Goal: Task Accomplishment & Management: Manage account settings

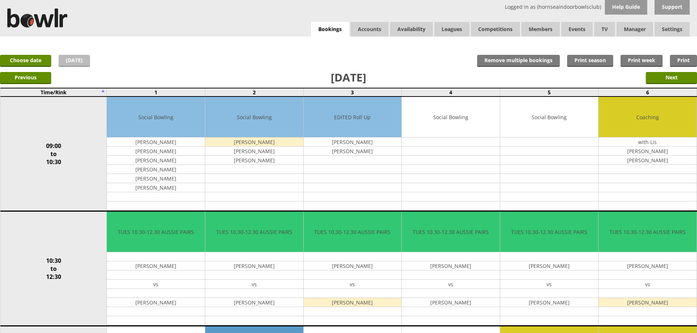
click at [76, 60] on link "Today" at bounding box center [74, 61] width 31 height 12
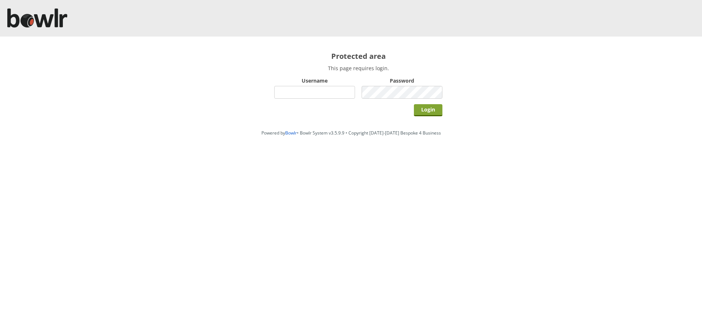
type input "hornseaindoorbowlsclub"
click at [430, 112] on input "Login" at bounding box center [428, 110] width 29 height 12
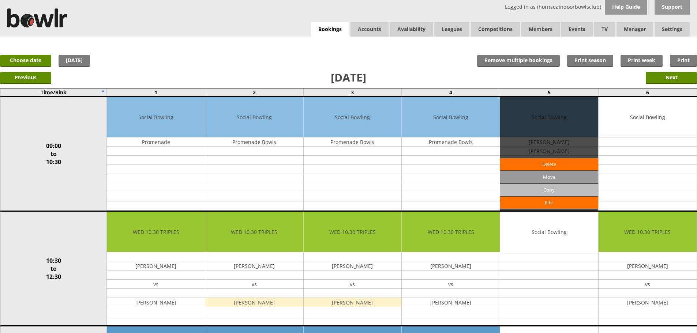
click at [536, 188] on input "Copy" at bounding box center [549, 190] width 98 height 12
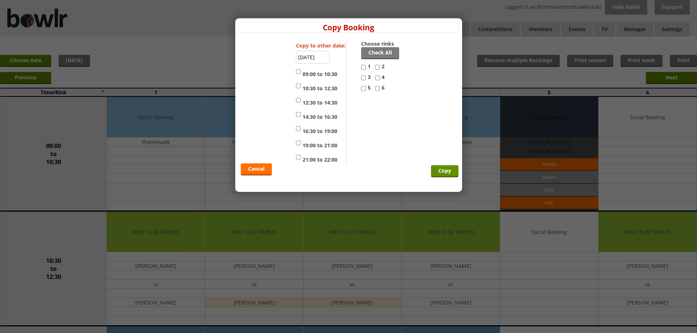
click at [316, 56] on input "17-09-2025" at bounding box center [313, 57] width 34 height 13
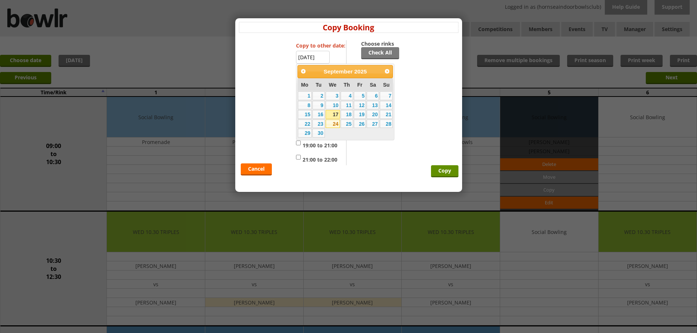
click at [332, 125] on link "24" at bounding box center [333, 124] width 14 height 9
type input "24-09-2025"
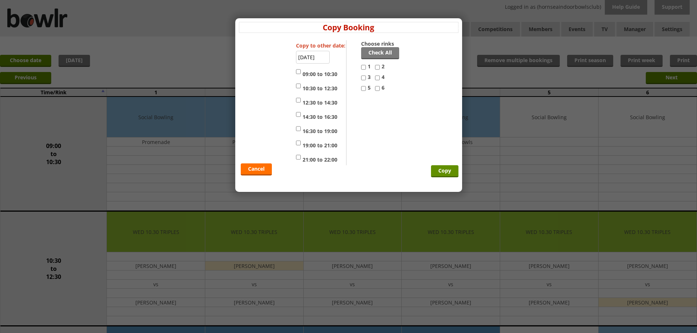
click at [299, 71] on input "09:00 to 10:30" at bounding box center [298, 71] width 5 height 9
checkbox input "true"
click at [364, 89] on input "5" at bounding box center [363, 88] width 5 height 9
checkbox input "true"
click at [441, 171] on input "Copy" at bounding box center [444, 171] width 27 height 12
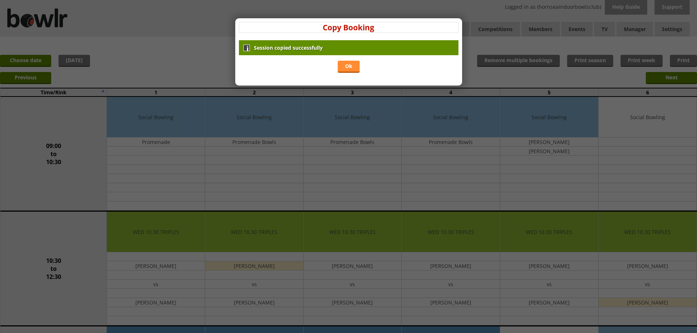
click at [352, 66] on link "Ok" at bounding box center [349, 67] width 22 height 12
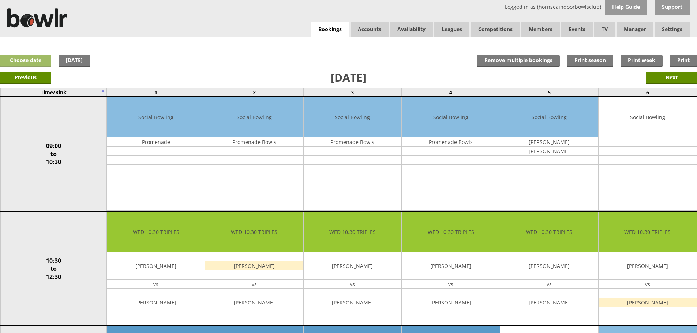
click at [34, 63] on link "Choose date" at bounding box center [25, 61] width 51 height 12
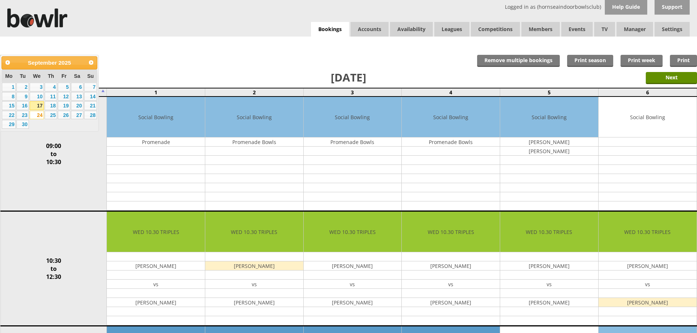
click at [37, 104] on link "17" at bounding box center [37, 105] width 14 height 9
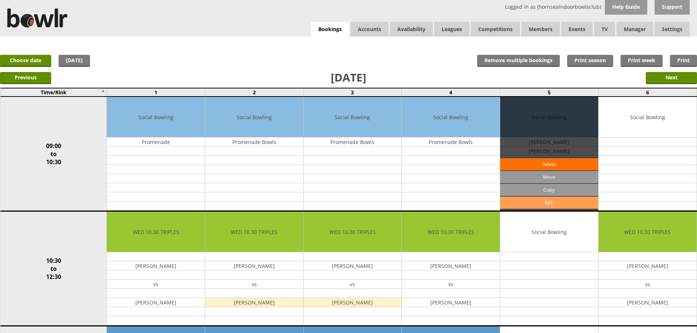
click at [537, 202] on link "Edit" at bounding box center [549, 203] width 98 height 12
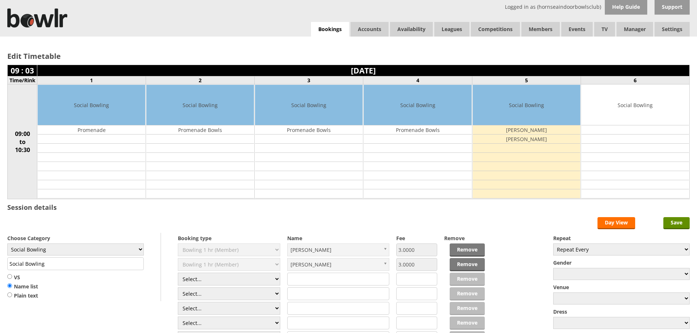
drag, startPoint x: 676, startPoint y: 225, endPoint x: 558, endPoint y: 210, distance: 119.5
click at [676, 225] on input "Save" at bounding box center [676, 223] width 26 height 12
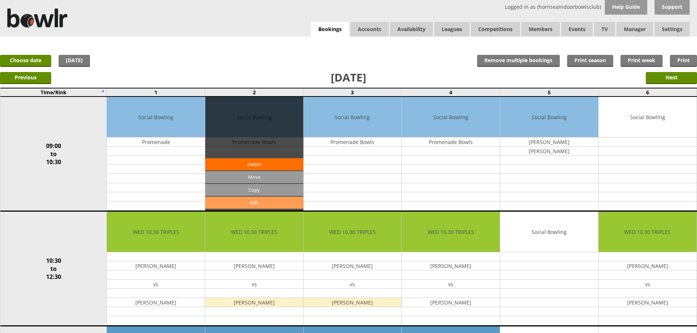
click at [225, 200] on link "Edit" at bounding box center [254, 203] width 98 height 12
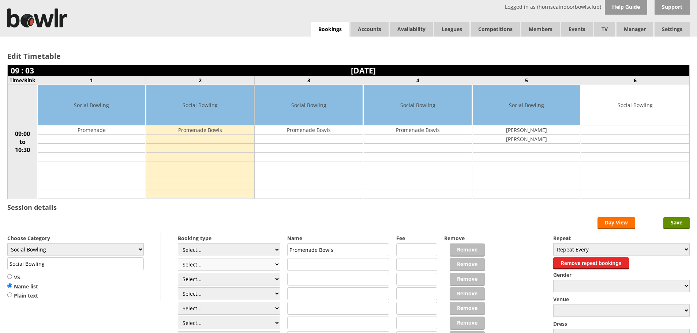
click at [275, 265] on select "Select... Club Competition (Member) Club Competition (Visitor) National (Member…" at bounding box center [229, 264] width 102 height 13
select select "1_48"
click at [178, 258] on select "Select... Club Competition (Member) Club Competition (Visitor) National (Member…" at bounding box center [229, 264] width 102 height 13
type input "4.0000"
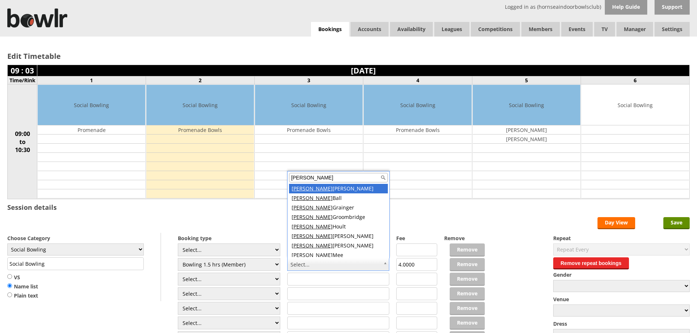
scroll to position [3, 0]
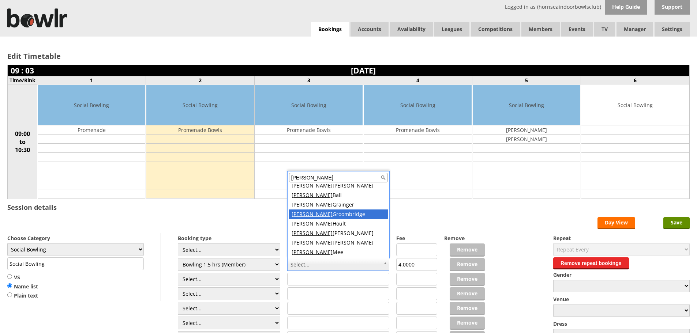
type input "david"
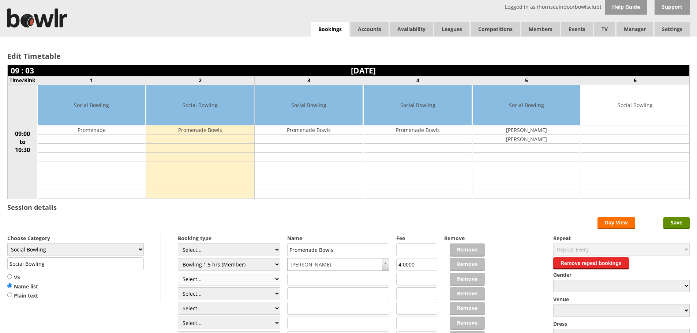
click at [277, 280] on select "Select... Club Competition (Member) Club Competition (Visitor) National (Member…" at bounding box center [229, 279] width 102 height 13
select select "1_48"
click at [178, 273] on select "Select... Club Competition (Member) Club Competition (Visitor) National (Member…" at bounding box center [229, 279] width 102 height 13
type input "4.0000"
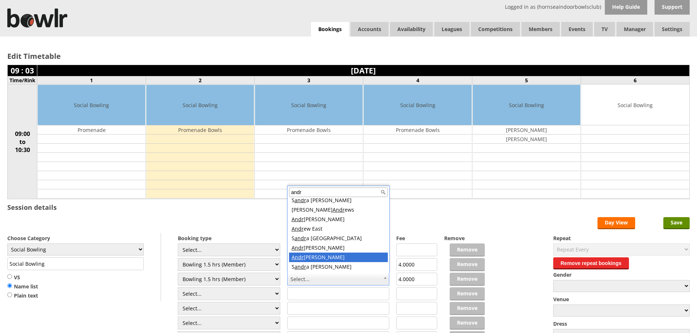
type input "andr"
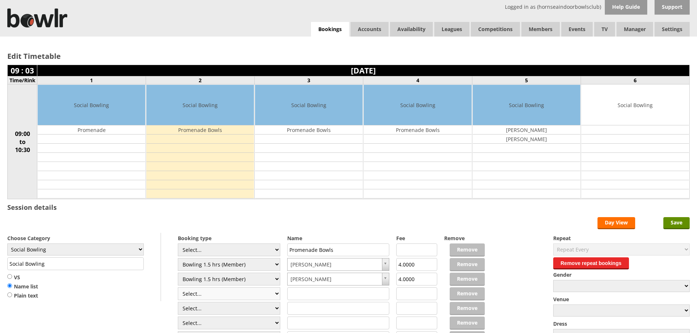
click at [277, 293] on select "Select... Club Competition (Member) Club Competition (Visitor) National (Member…" at bounding box center [229, 294] width 102 height 13
select select "1_48"
click at [178, 288] on select "Select... Club Competition (Member) Club Competition (Visitor) National (Member…" at bounding box center [229, 294] width 102 height 13
type input "4.0000"
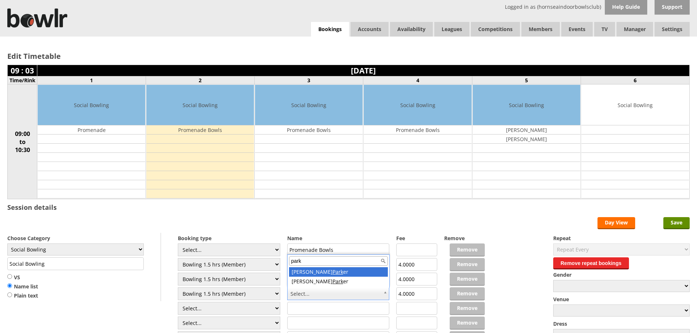
type input "park"
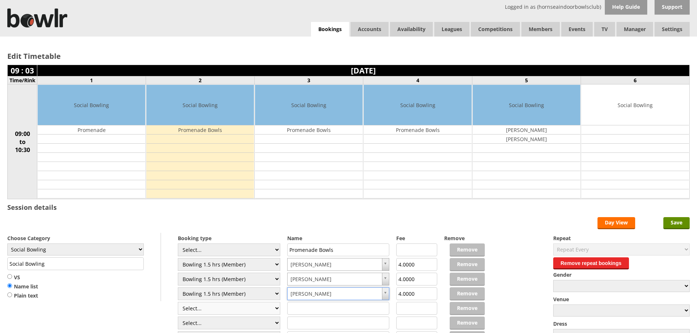
click at [275, 308] on select "Select... Club Competition (Member) Club Competition (Visitor) National (Member…" at bounding box center [229, 308] width 102 height 13
select select "1_48"
click at [178, 302] on select "Select... Club Competition (Member) Club Competition (Visitor) National (Member…" at bounding box center [229, 308] width 102 height 13
type input "4.0000"
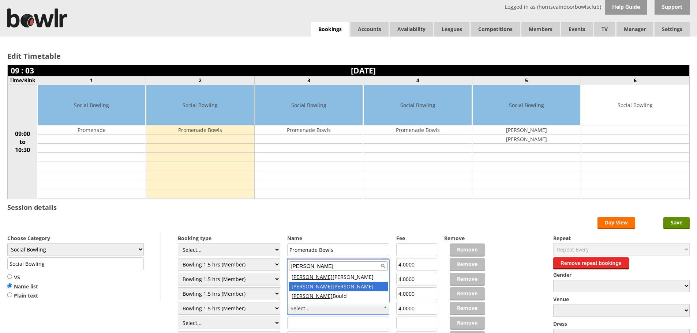
type input "neil"
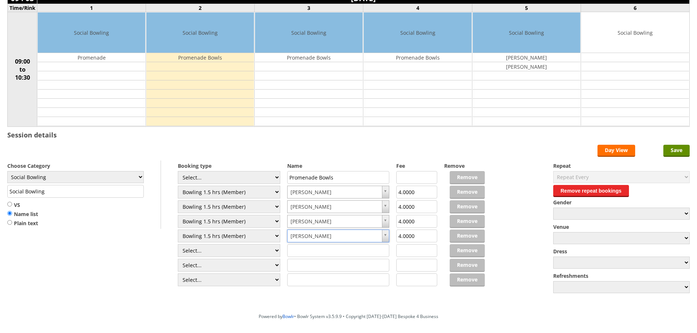
scroll to position [100, 0]
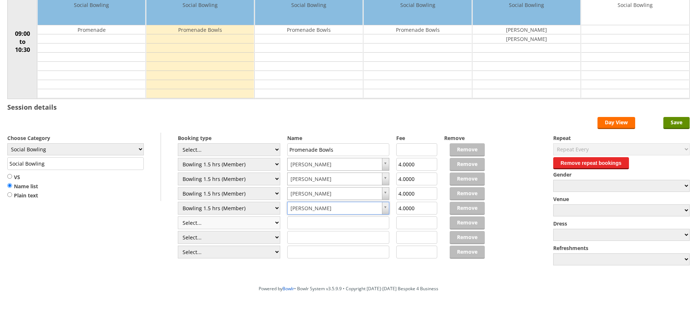
click at [273, 224] on select "Select... Club Competition (Member) Club Competition (Visitor) National (Member…" at bounding box center [229, 223] width 102 height 13
select select "1_48"
click at [178, 217] on select "Select... Club Competition (Member) Club Competition (Visitor) National (Member…" at bounding box center [229, 223] width 102 height 13
type input "4.0000"
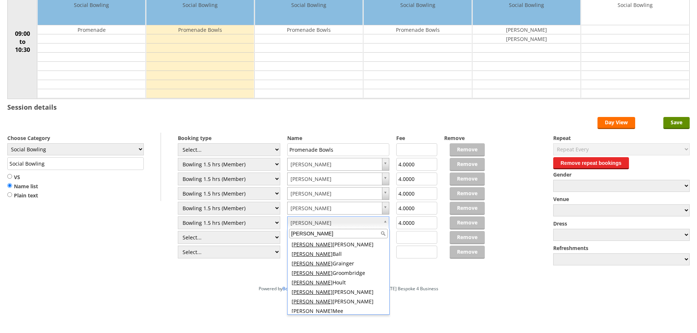
scroll to position [26, 0]
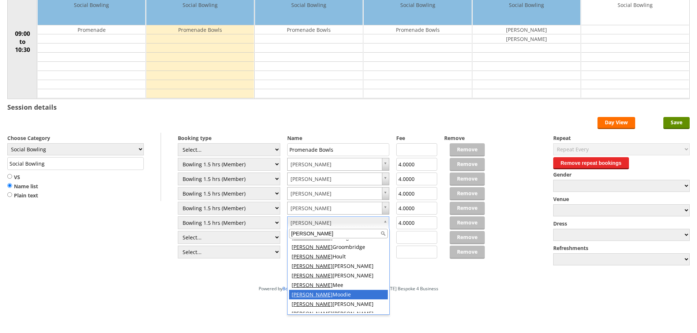
type input "david"
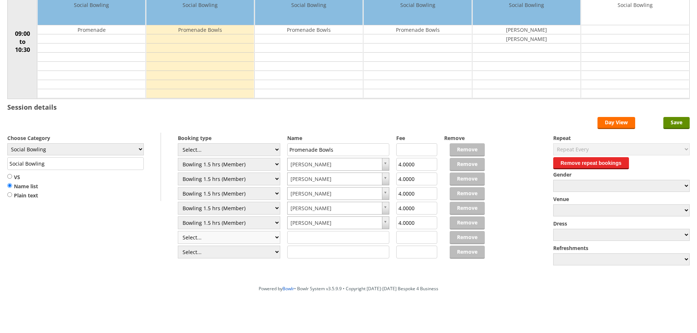
click at [276, 236] on select "Select... Club Competition (Member) Club Competition (Visitor) National (Member…" at bounding box center [229, 237] width 102 height 13
select select "1_48"
click at [178, 231] on select "Select... Club Competition (Member) Club Competition (Visitor) National (Member…" at bounding box center [229, 237] width 102 height 13
type input "4.0000"
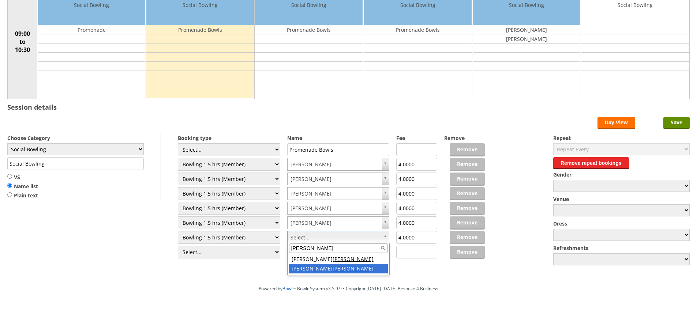
type input "foster"
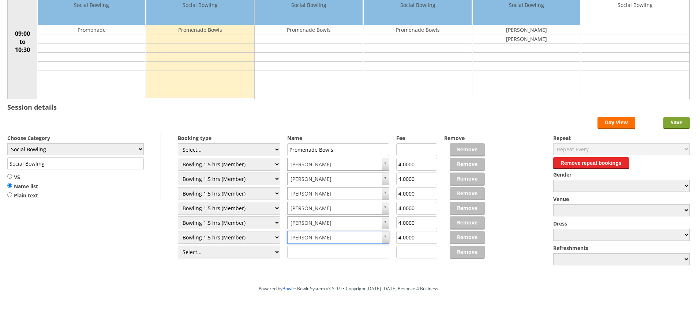
click at [674, 123] on input "Save" at bounding box center [676, 123] width 26 height 12
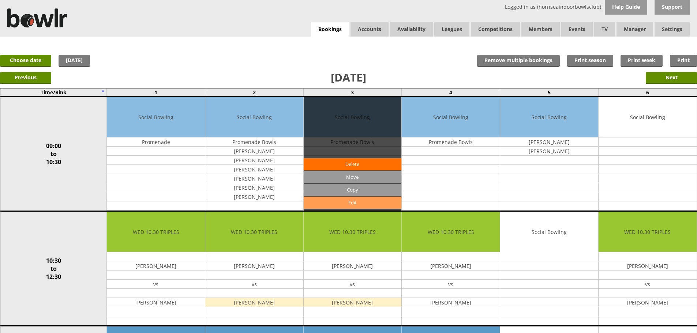
click at [333, 205] on link "Edit" at bounding box center [353, 203] width 98 height 12
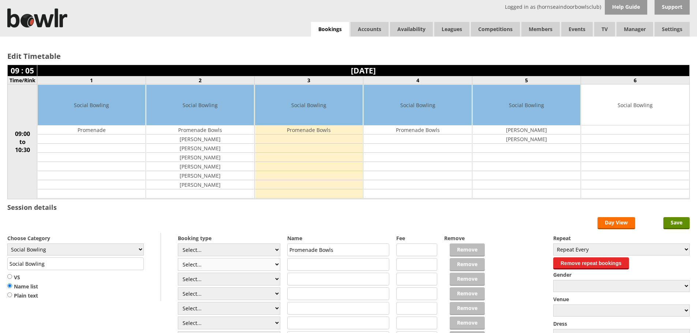
click at [278, 266] on select "Select... Club Competition (Member) Club Competition (Visitor) National (Member…" at bounding box center [229, 264] width 102 height 13
select select "1_48"
click at [178, 258] on select "Select... Club Competition (Member) Club Competition (Visitor) National (Member…" at bounding box center [229, 264] width 102 height 13
type input "4.0000"
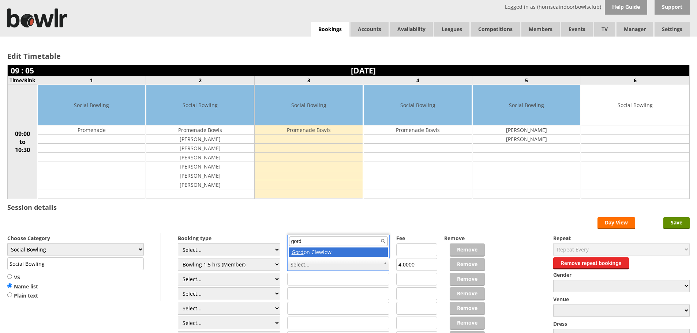
type input "gord"
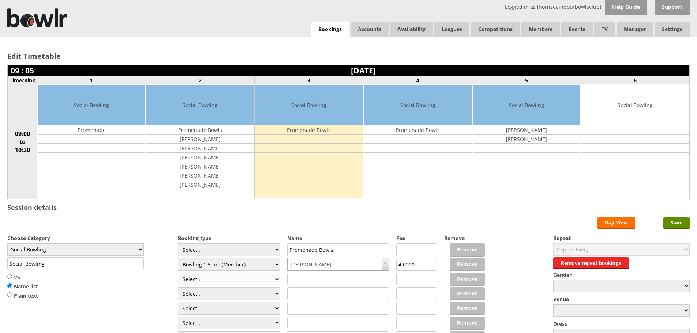
click at [275, 281] on select "Select... Club Competition (Member) Club Competition (Visitor) National (Member…" at bounding box center [229, 279] width 102 height 13
select select "0_48"
click at [178, 273] on select "Select... Club Competition (Member) Club Competition (Visitor) National (Member…" at bounding box center [229, 279] width 102 height 13
type input "6.0000"
click at [306, 282] on input "text" at bounding box center [338, 279] width 102 height 13
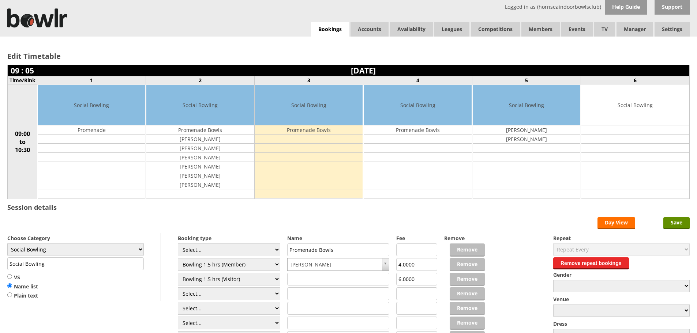
type input "h"
type input "j"
type input "[PERSON_NAME]"
click at [277, 280] on select "Select... Club Competition (Member) Club Competition (Visitor) National (Member…" at bounding box center [229, 279] width 102 height 13
select select "1_48"
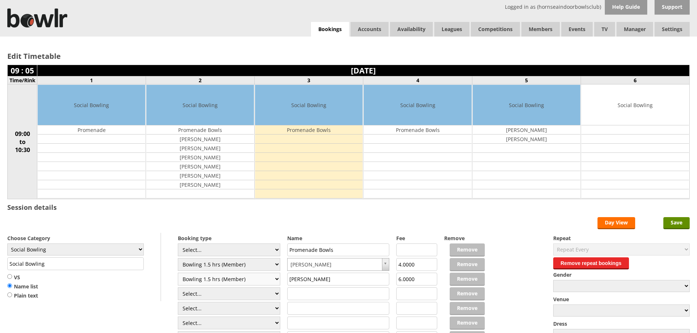
click at [178, 273] on select "Select... Club Competition (Member) Club Competition (Visitor) National (Member…" at bounding box center [229, 279] width 102 height 13
type input "4.0000"
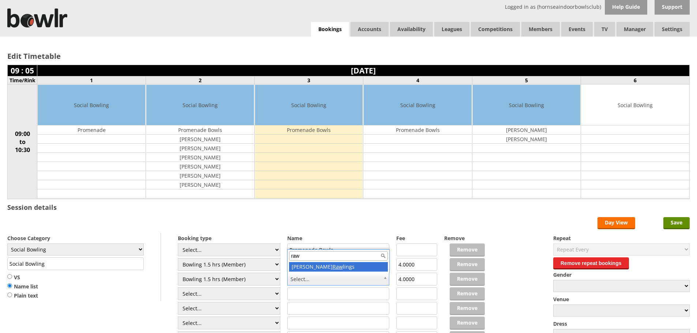
type input "raw"
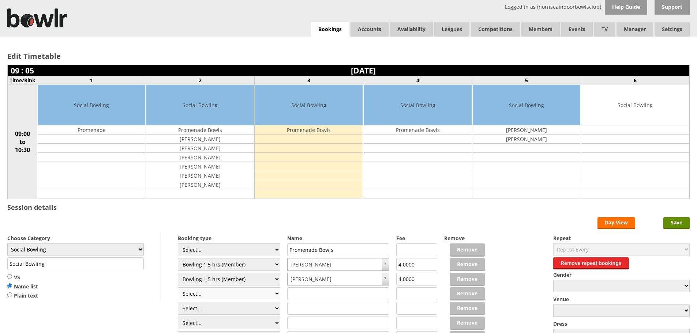
click at [277, 293] on select "Select... Club Competition (Member) Club Competition (Visitor) National (Member…" at bounding box center [229, 294] width 102 height 13
select select "0_48"
click at [178, 288] on select "Select... Club Competition (Member) Club Competition (Visitor) National (Member…" at bounding box center [229, 294] width 102 height 13
type input "6.0000"
click at [295, 295] on input "text" at bounding box center [338, 294] width 102 height 13
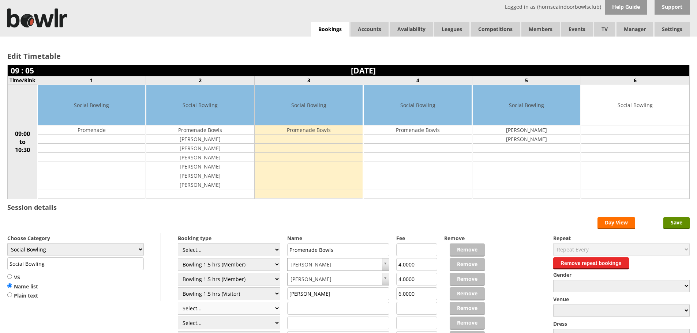
type input "[PERSON_NAME]"
click at [277, 305] on select "Select... Club Competition (Member) Club Competition (Visitor) National (Member…" at bounding box center [229, 308] width 102 height 13
select select "0_48"
click at [178, 302] on select "Select... Club Competition (Member) Club Competition (Visitor) National (Member…" at bounding box center [229, 308] width 102 height 13
type input "6.0000"
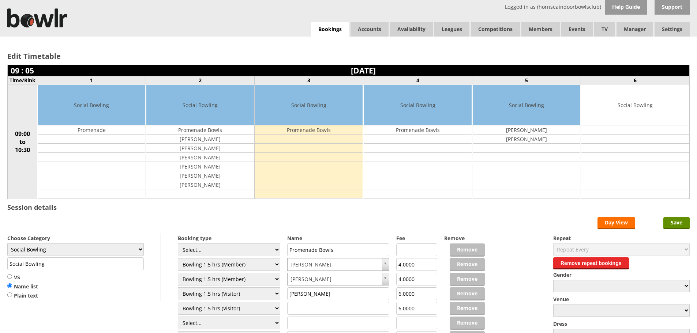
click at [313, 311] on input "text" at bounding box center [338, 308] width 102 height 13
type input "[PERSON_NAME]"
click at [672, 222] on input "Save" at bounding box center [676, 223] width 26 height 12
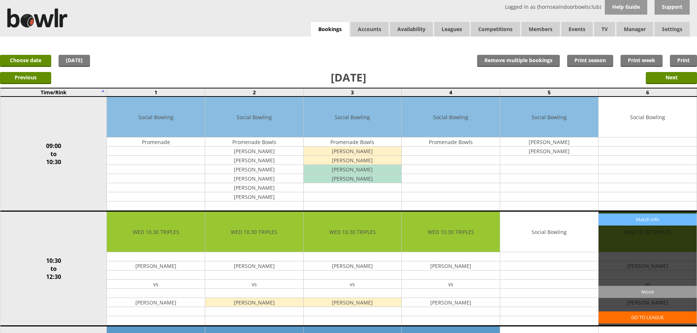
drag, startPoint x: 621, startPoint y: 207, endPoint x: 612, endPoint y: 212, distance: 10.0
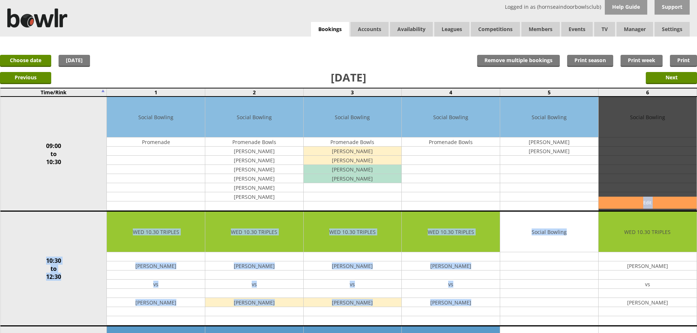
drag, startPoint x: 612, startPoint y: 212, endPoint x: 611, endPoint y: 208, distance: 4.3
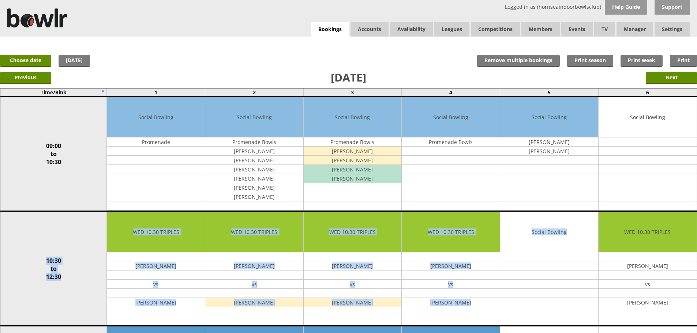
click at [0, 0] on input "Match info" at bounding box center [0, 0] width 0 height 0
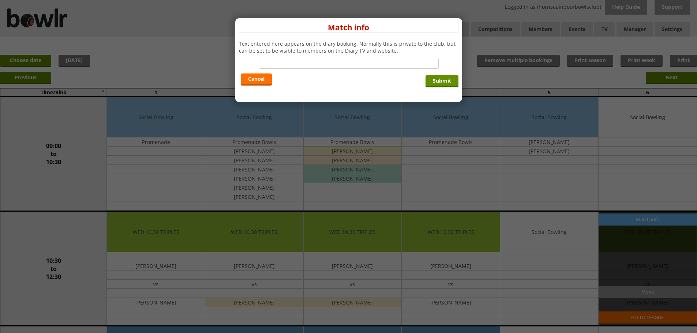
drag, startPoint x: 644, startPoint y: 224, endPoint x: 702, endPoint y: 206, distance: 61.4
click at [245, 76] on link "Cancel" at bounding box center [256, 80] width 31 height 12
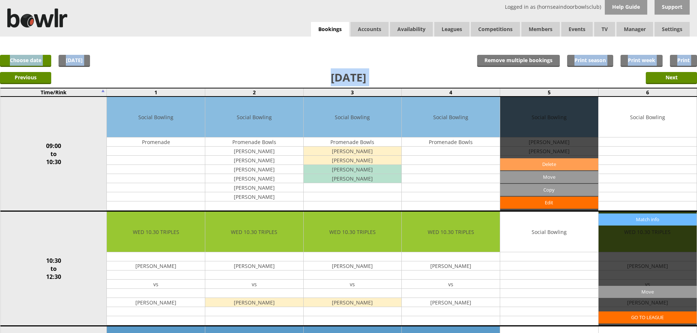
drag, startPoint x: 514, startPoint y: 167, endPoint x: 413, endPoint y: 26, distance: 173.6
click at [513, 167] on link "Delete" at bounding box center [549, 164] width 98 height 12
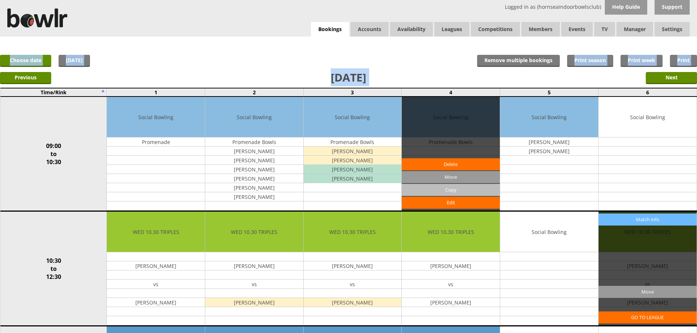
click at [443, 195] on input "Copy" at bounding box center [451, 190] width 98 height 12
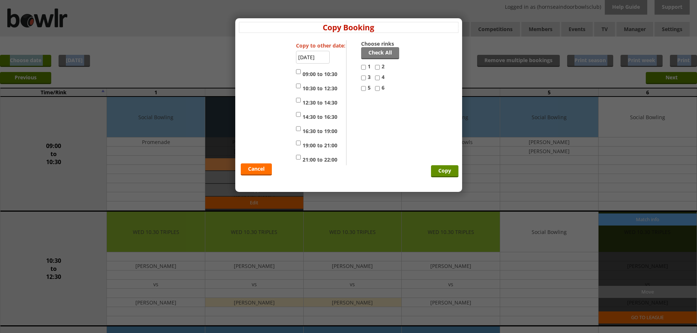
drag, startPoint x: 265, startPoint y: 170, endPoint x: 273, endPoint y: 159, distance: 13.6
click at [265, 170] on link "Cancel" at bounding box center [256, 170] width 31 height 12
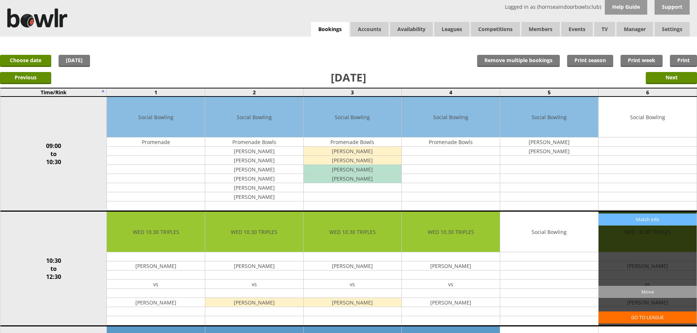
click at [263, 23] on div "Logged in as (hornseaindoorbowlsclub) Help Guide Support Bookings Accounts Rink…" at bounding box center [348, 18] width 697 height 37
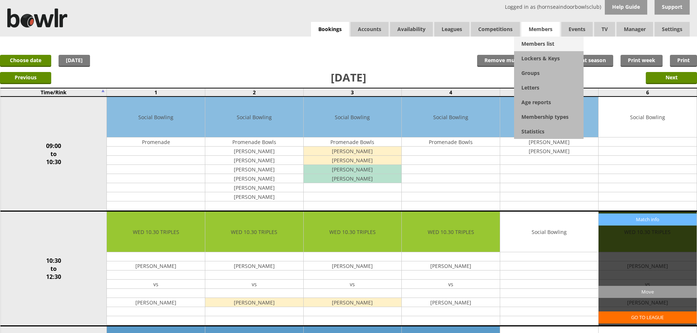
click at [552, 41] on link "Members list" at bounding box center [549, 44] width 70 height 15
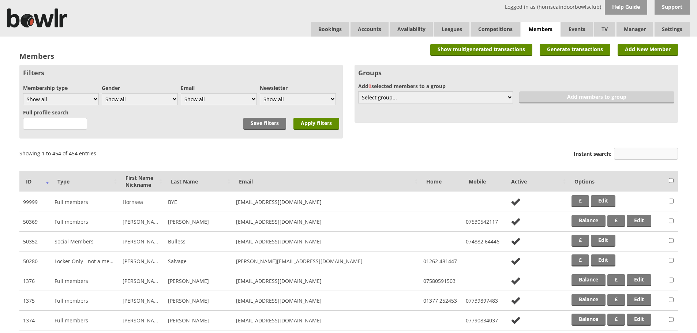
click at [625, 154] on input "Instant search:" at bounding box center [646, 154] width 64 height 12
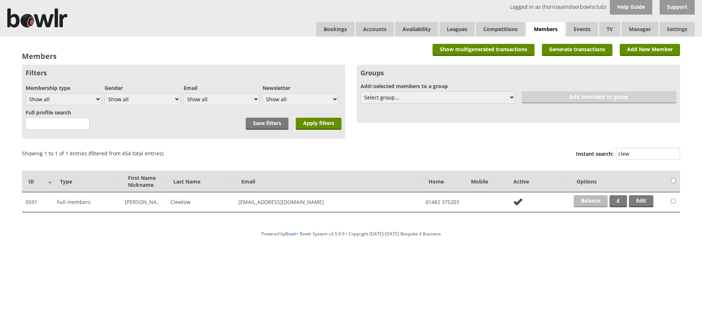
type input "clew"
click at [588, 202] on link "Balance" at bounding box center [591, 201] width 34 height 12
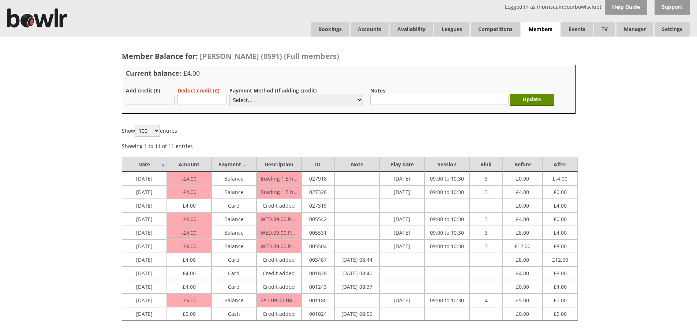
click at [145, 99] on input "text" at bounding box center [150, 99] width 49 height 11
type input "4.00"
click at [247, 100] on select "Select... Cash Card Cheque Bank Transfer Other Member Card Gift Voucher Balance" at bounding box center [296, 100] width 134 height 12
select select "1"
click at [229, 94] on select "Select... Cash Card Cheque Bank Transfer Other Member Card Gift Voucher Balance" at bounding box center [296, 100] width 134 height 12
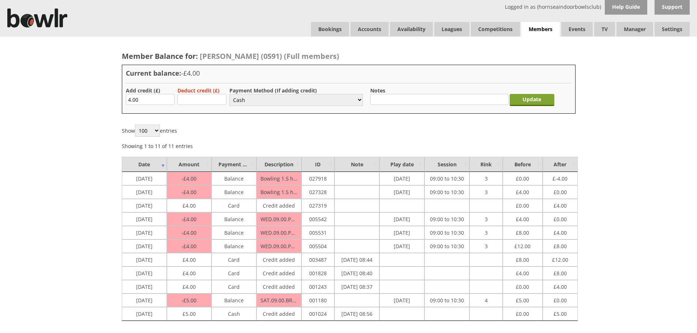
click at [539, 102] on input "Update" at bounding box center [532, 100] width 45 height 12
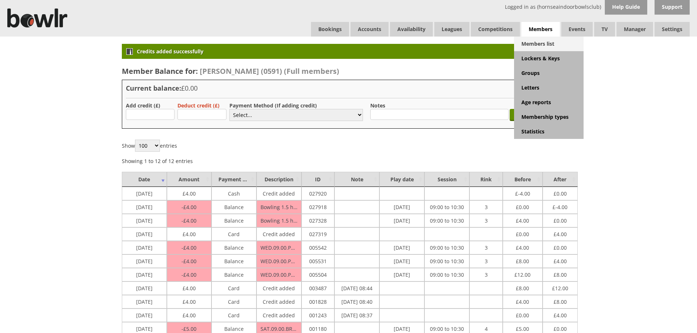
click at [529, 44] on link "Members list" at bounding box center [549, 44] width 70 height 15
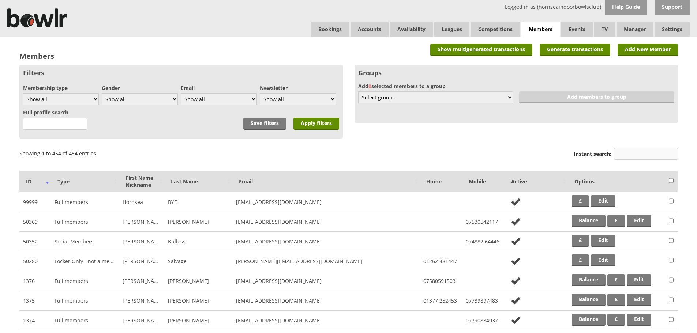
click at [620, 153] on input "Instant search:" at bounding box center [646, 154] width 64 height 12
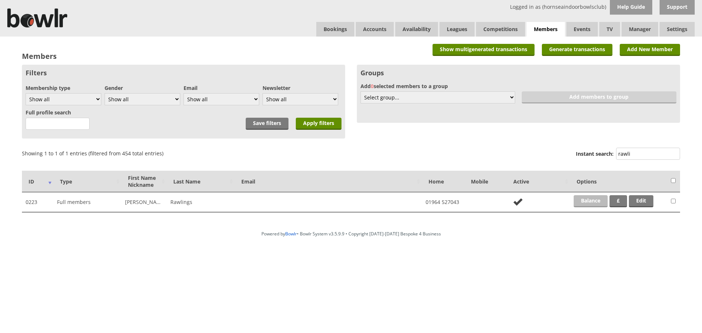
type input "rawli"
click at [594, 199] on link "Balance" at bounding box center [591, 201] width 34 height 12
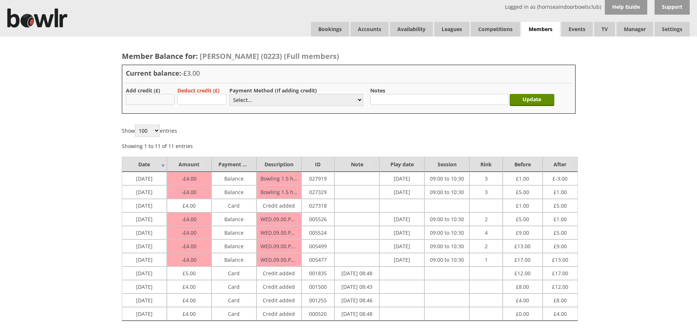
click at [146, 98] on input "text" at bounding box center [150, 99] width 49 height 11
type input "4.00"
click at [243, 104] on select "Select... Cash Card Cheque Bank Transfer Other Member Card Gift Voucher Balance" at bounding box center [296, 100] width 134 height 12
select select "1"
click at [229, 94] on select "Select... Cash Card Cheque Bank Transfer Other Member Card Gift Voucher Balance" at bounding box center [296, 100] width 134 height 12
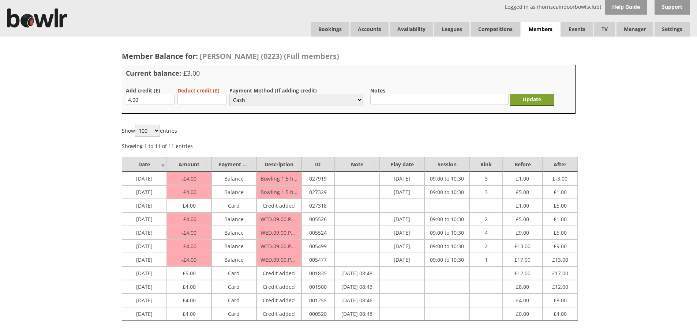
click at [525, 100] on input "Update" at bounding box center [532, 100] width 45 height 12
